Goal: Contribute content

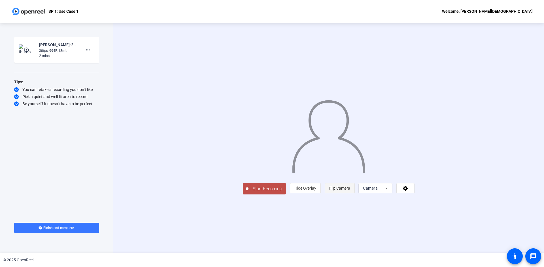
click at [350, 190] on span "Flip Camera" at bounding box center [339, 188] width 21 height 5
click at [378, 190] on span "Camera" at bounding box center [370, 188] width 15 height 5
click at [443, 198] on span "Screen" at bounding box center [437, 199] width 11 height 7
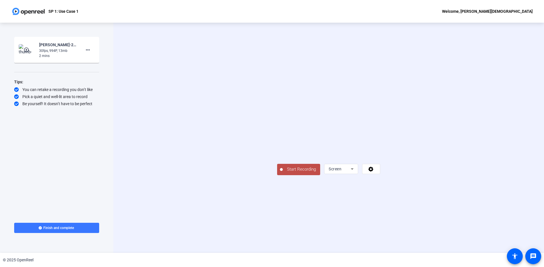
click at [283, 173] on span "Start Recording" at bounding box center [301, 169] width 37 height 7
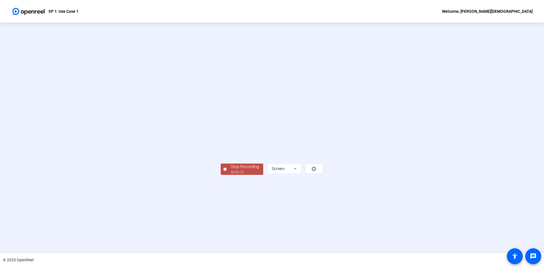
click at [231, 175] on div "00:02:21" at bounding box center [245, 172] width 28 height 5
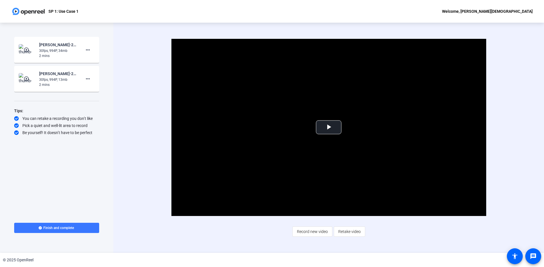
click at [73, 145] on div "Start Recording play_circle_outline Paras Jain-2025 Q4 Tech Demo Video-SP 1- Us…" at bounding box center [56, 124] width 85 height 175
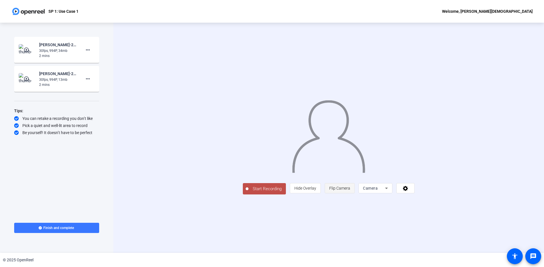
click at [350, 194] on span "Flip Camera" at bounding box center [339, 188] width 21 height 11
click at [378, 190] on span "Camera" at bounding box center [370, 188] width 15 height 5
click at [435, 199] on span "Screen" at bounding box center [437, 199] width 11 height 7
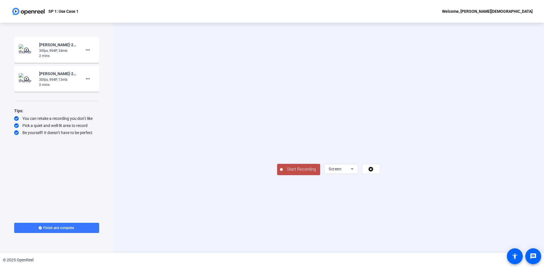
click at [283, 173] on span "Start Recording" at bounding box center [301, 169] width 37 height 7
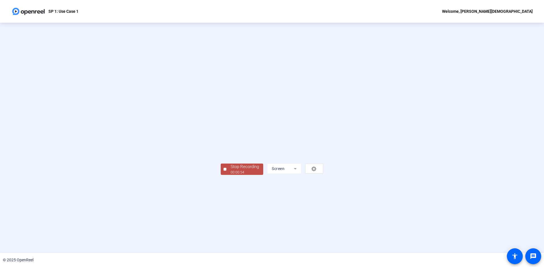
click at [231, 170] on div "Stop Recording" at bounding box center [245, 166] width 28 height 7
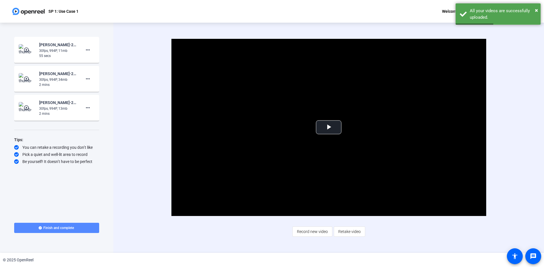
click at [68, 230] on span at bounding box center [56, 228] width 85 height 14
